Goal: Go to known website: Access a specific website the user already knows

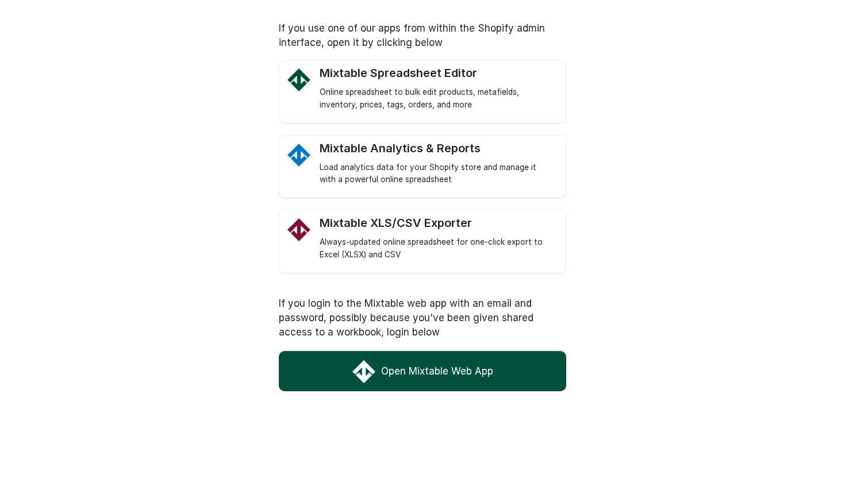
click at [407, 360] on link "Open Mixtable Web App" at bounding box center [423, 371] width 288 height 40
click at [392, 367] on link "Open Mixtable Web App" at bounding box center [423, 371] width 288 height 40
click at [427, 229] on link "Mixtable XLS/CSV Exporter Always-updated online spreadsheet for one-click expor…" at bounding box center [437, 238] width 235 height 45
